Goal: Information Seeking & Learning: Check status

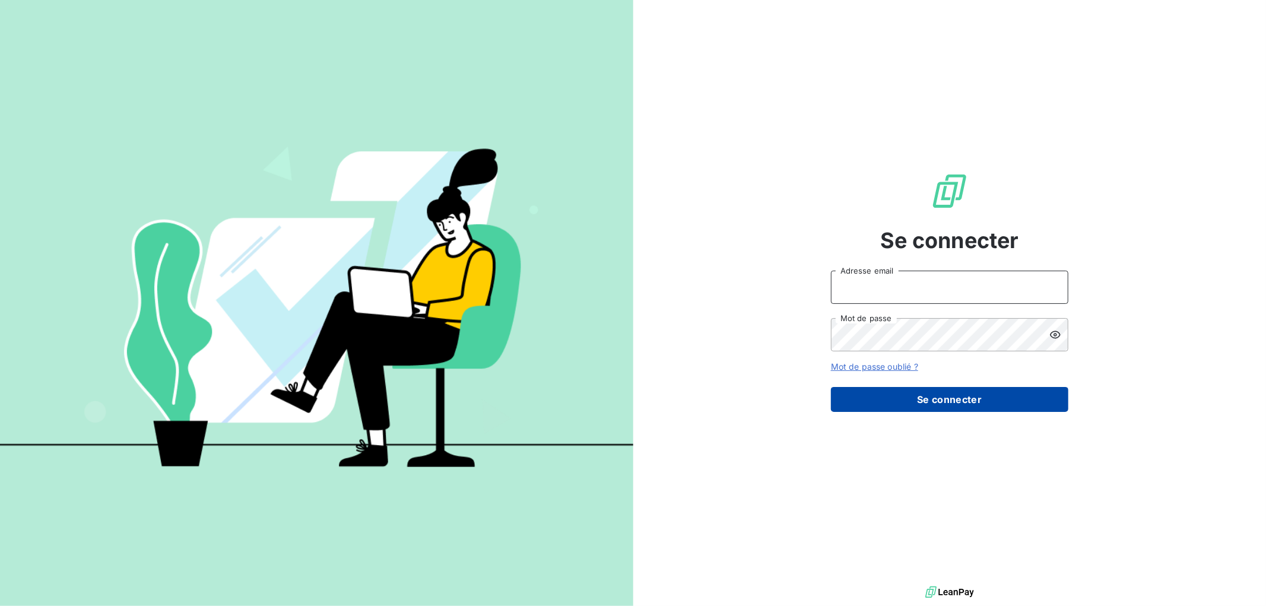
type input "[EMAIL_ADDRESS][DOMAIN_NAME]"
click at [953, 401] on button "Se connecter" at bounding box center [949, 399] width 237 height 25
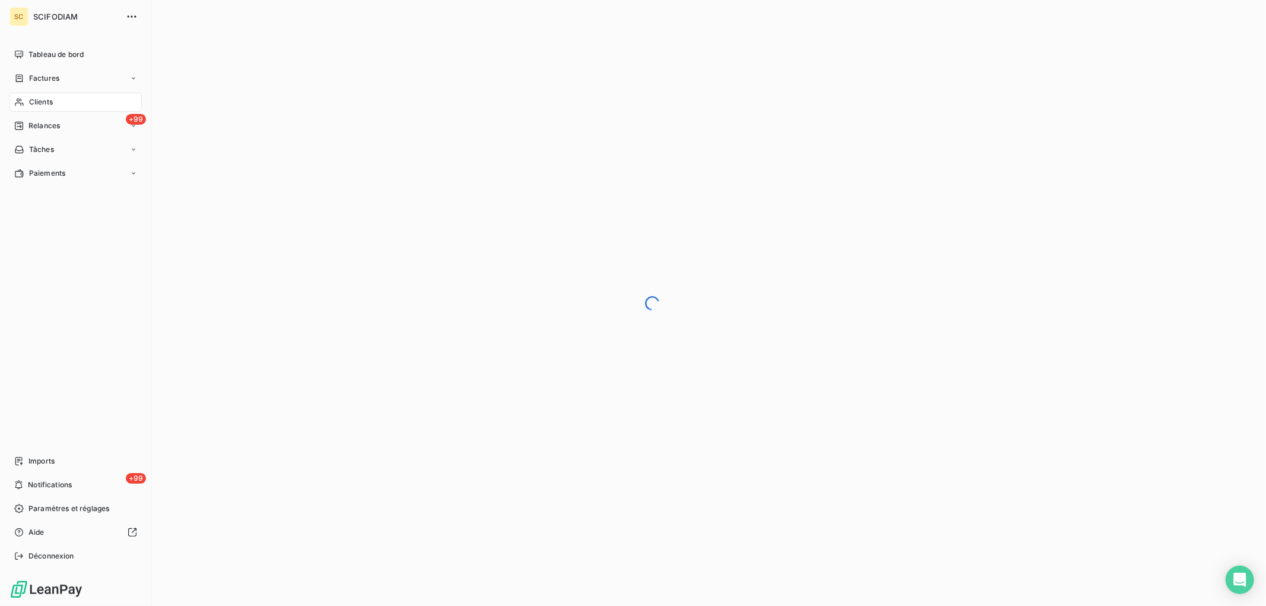
click at [32, 105] on span "Clients" at bounding box center [41, 102] width 24 height 11
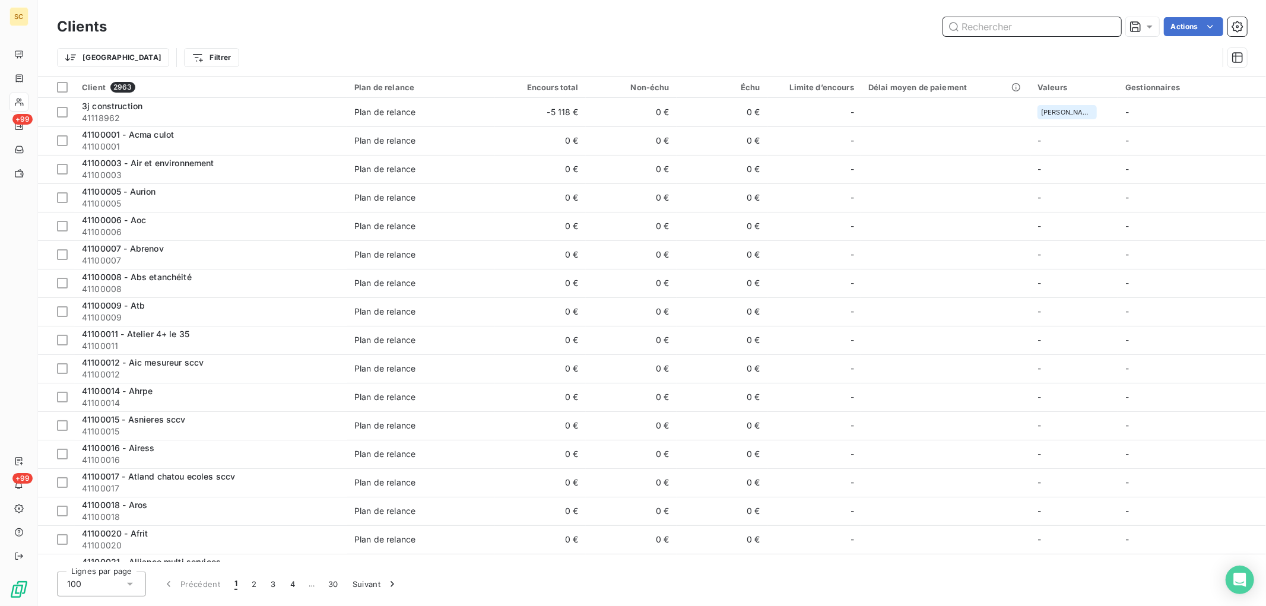
click at [1054, 24] on input "text" at bounding box center [1032, 26] width 178 height 19
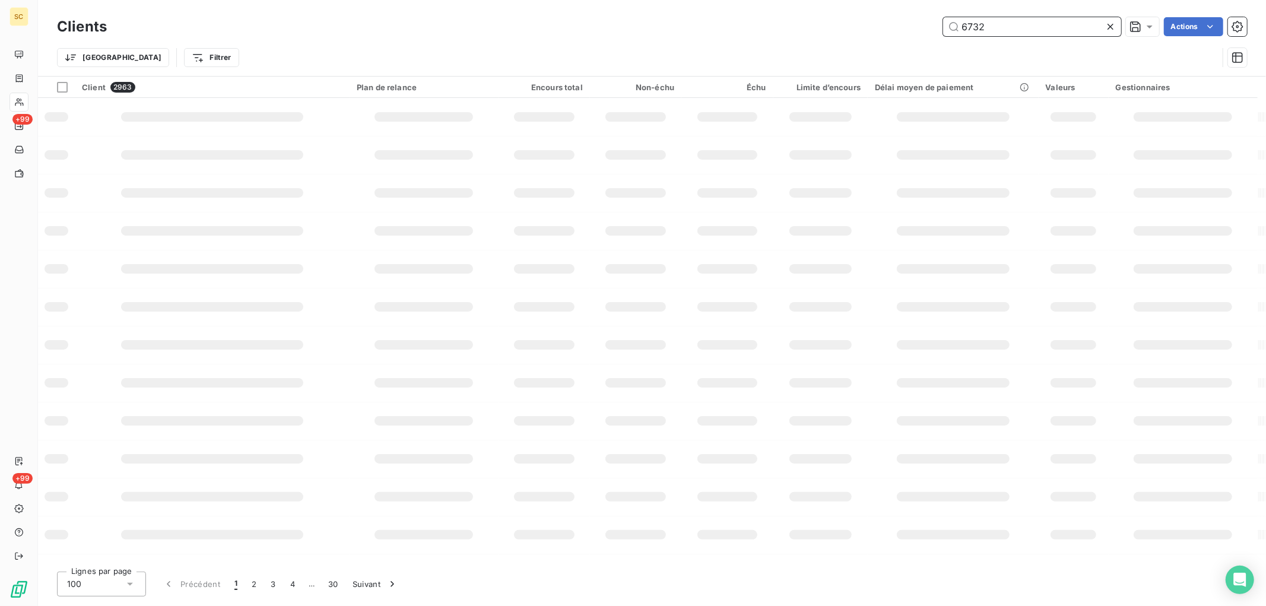
type input "6732"
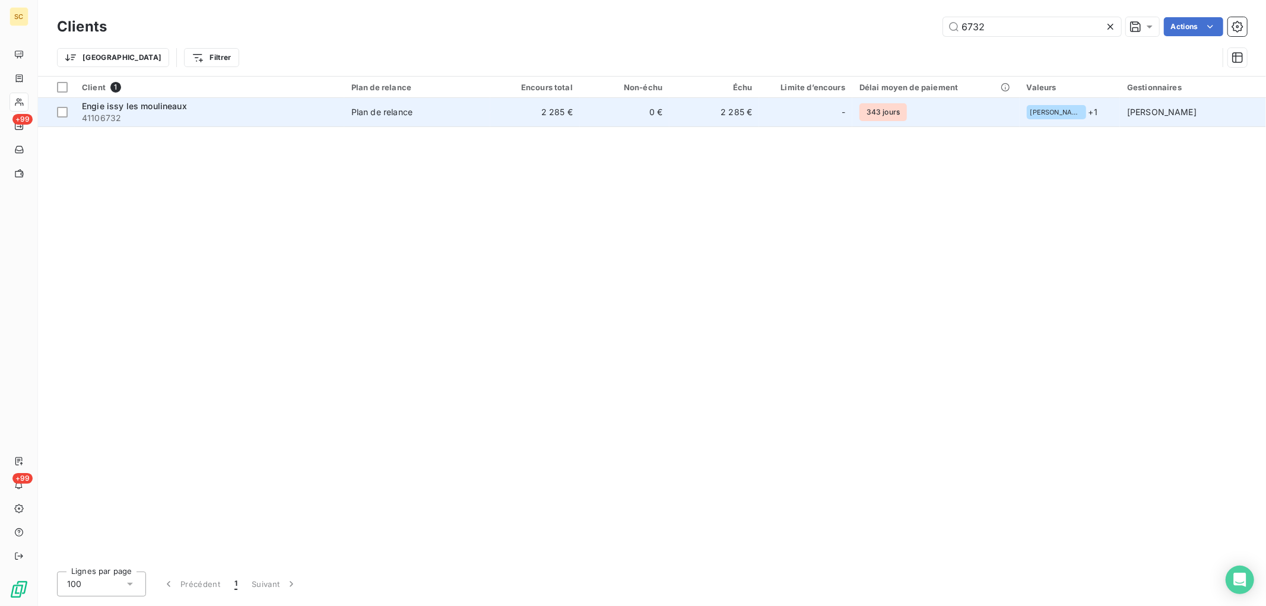
click at [559, 112] on td "2 285 €" at bounding box center [535, 112] width 90 height 28
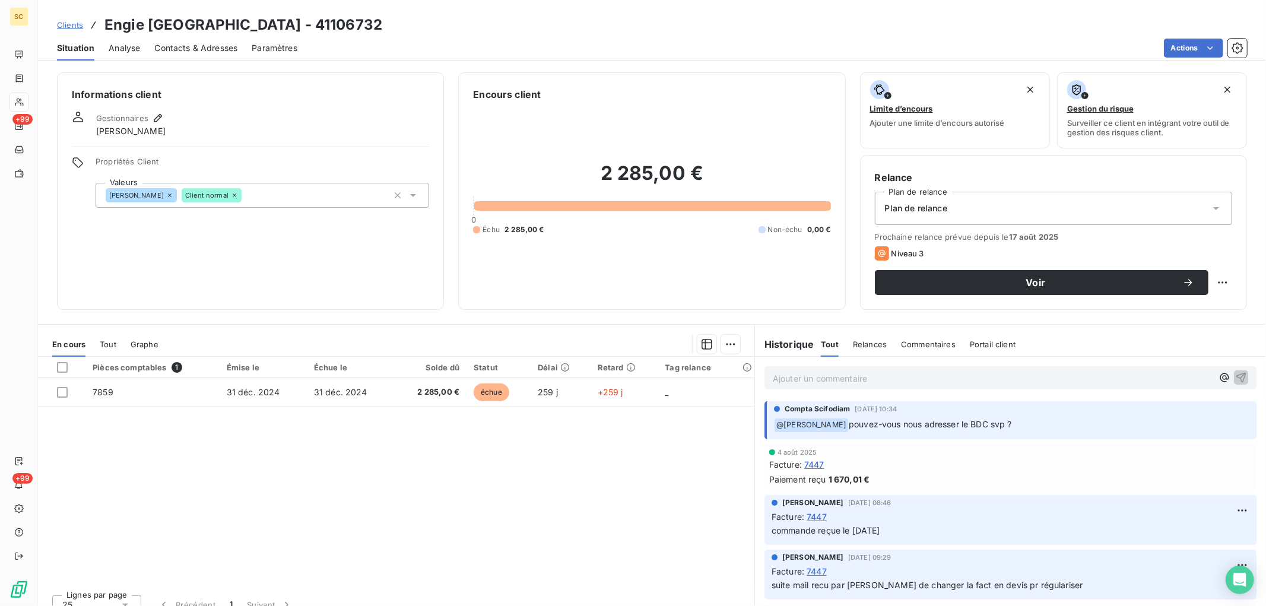
click at [105, 341] on span "Tout" at bounding box center [108, 344] width 17 height 9
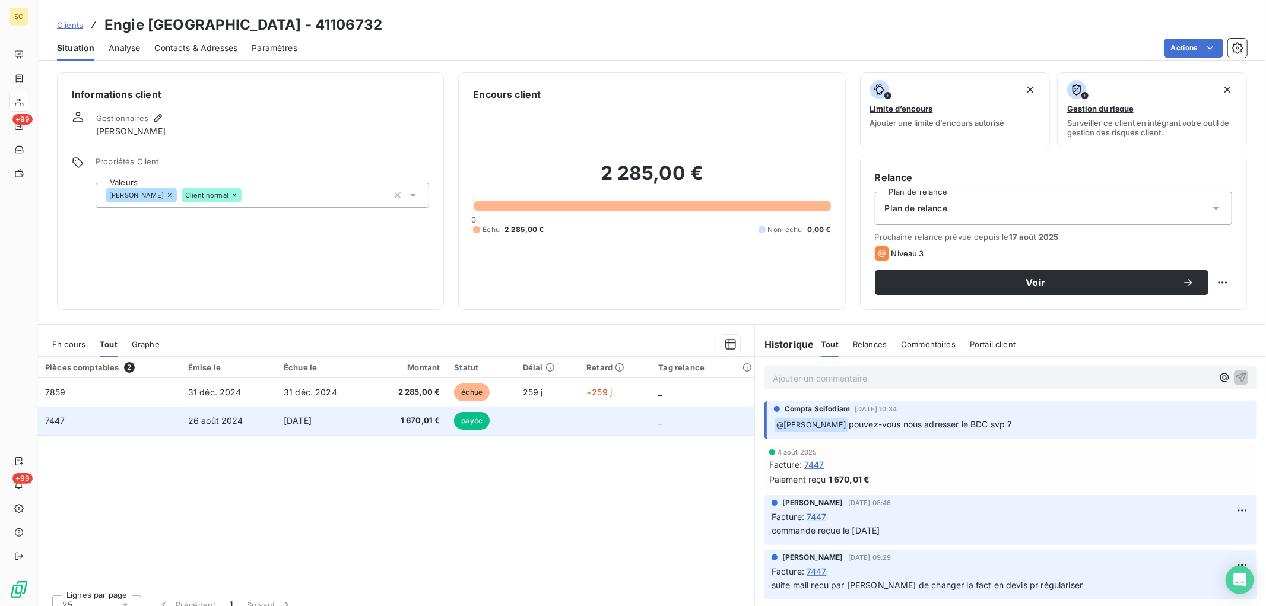
click at [374, 421] on td "1 670,01 €" at bounding box center [408, 421] width 77 height 28
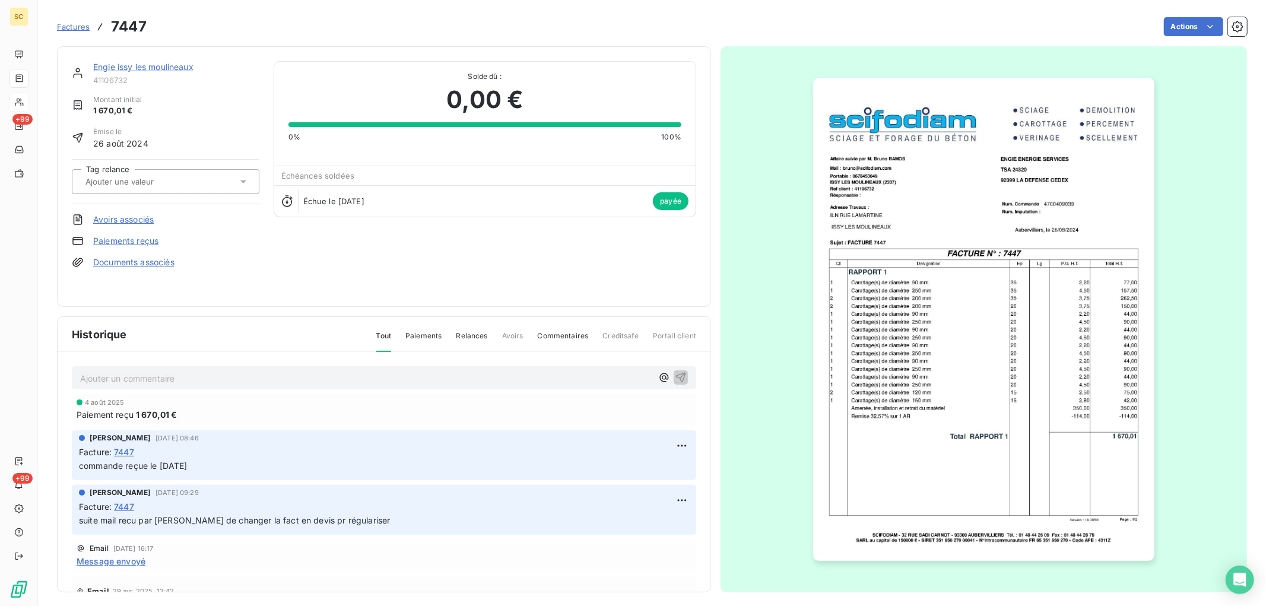
click at [176, 68] on link "Engie issy les moulineaux" at bounding box center [143, 67] width 100 height 10
